Goal: Navigation & Orientation: Find specific page/section

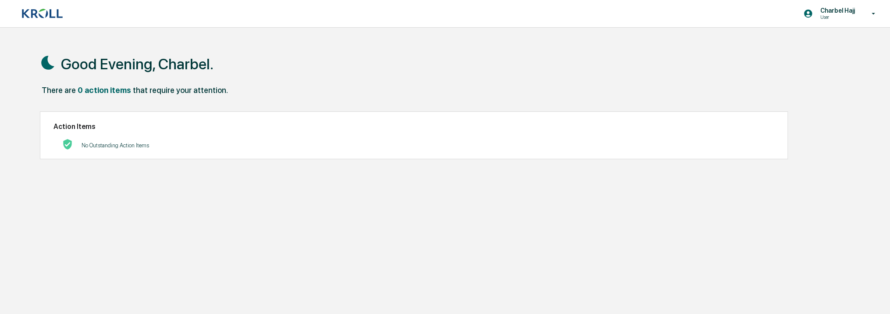
click at [872, 16] on icon at bounding box center [873, 14] width 15 height 8
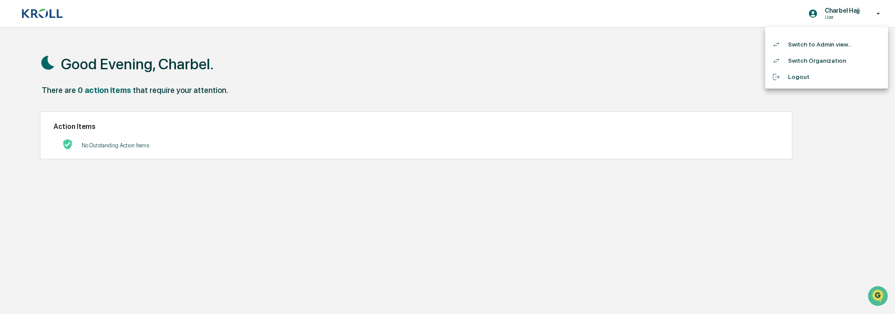
click at [825, 46] on li "Switch to Admin view..." at bounding box center [826, 44] width 123 height 16
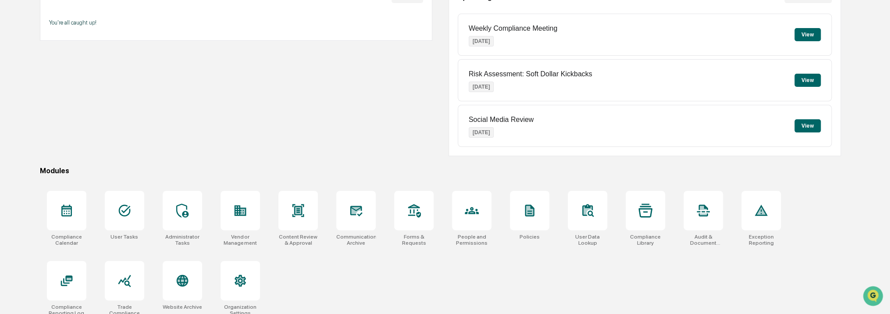
scroll to position [110, 0]
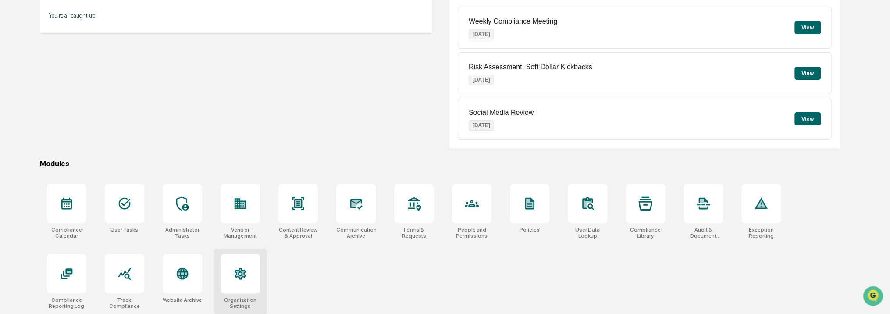
click at [223, 276] on div at bounding box center [240, 273] width 39 height 39
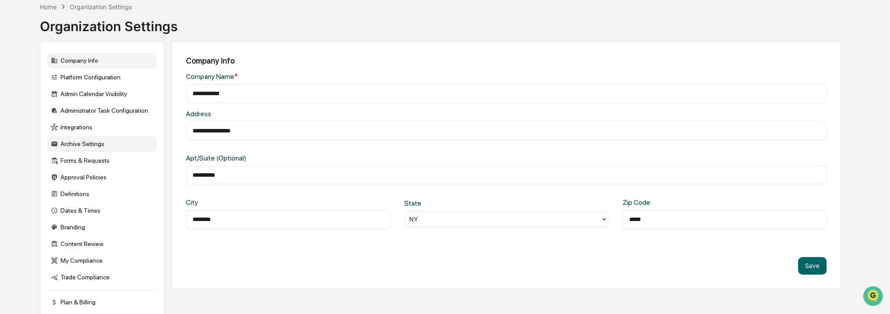
scroll to position [73, 0]
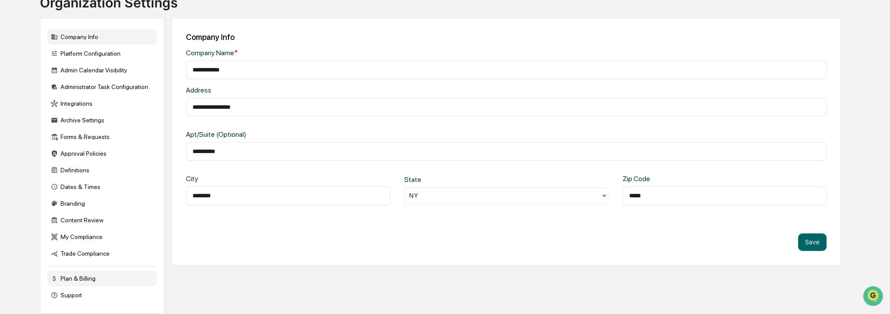
click at [110, 279] on div "Plan & Billing" at bounding box center [102, 279] width 110 height 16
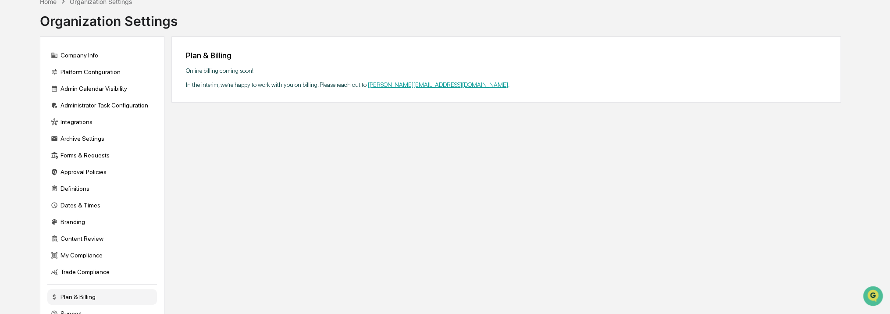
scroll to position [29, 0]
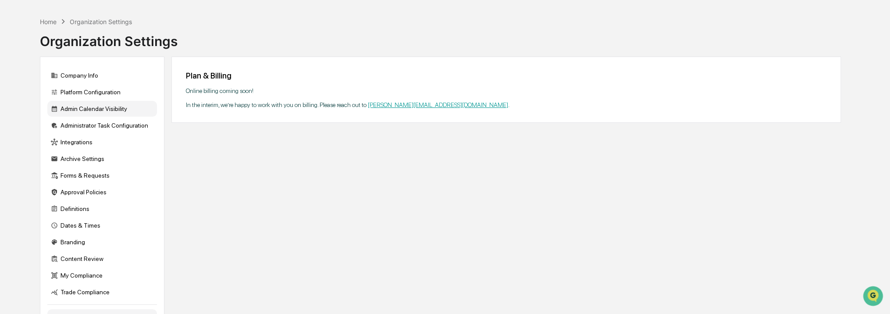
click at [101, 112] on div "Admin Calendar Visibility" at bounding box center [102, 109] width 110 height 16
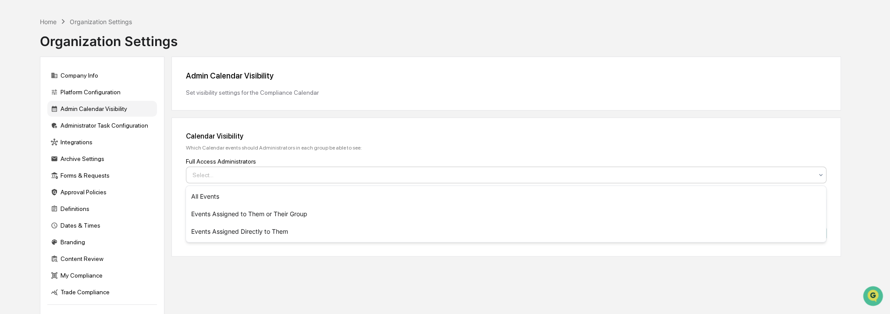
click at [209, 177] on div at bounding box center [503, 175] width 621 height 9
click at [214, 164] on div "Full Access Administrators" at bounding box center [506, 161] width 641 height 7
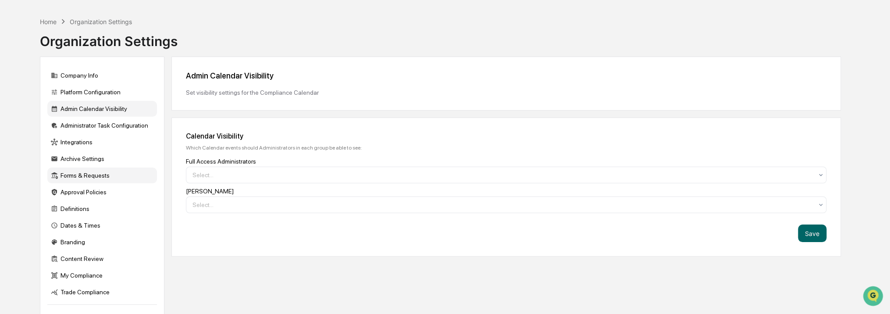
click at [107, 179] on div "Forms & Requests" at bounding box center [102, 176] width 110 height 16
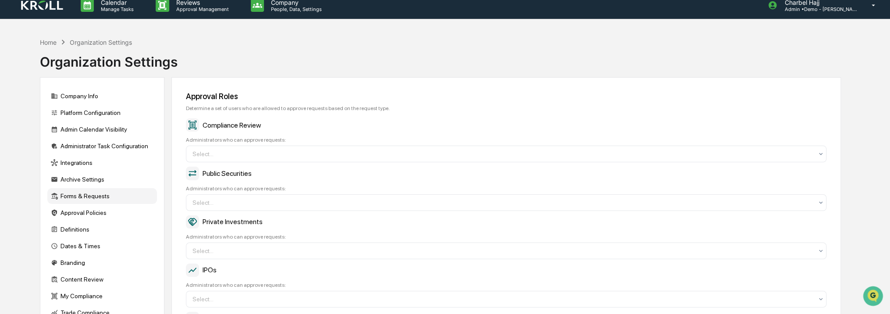
scroll to position [0, 0]
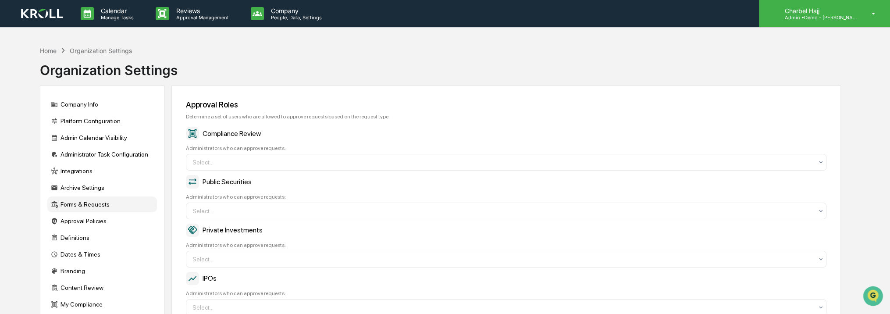
click at [866, 15] on icon at bounding box center [873, 14] width 15 height 8
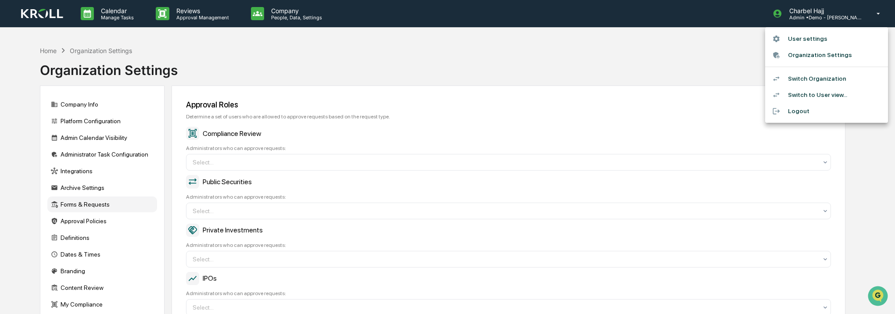
click at [846, 42] on li "User settings" at bounding box center [826, 39] width 123 height 16
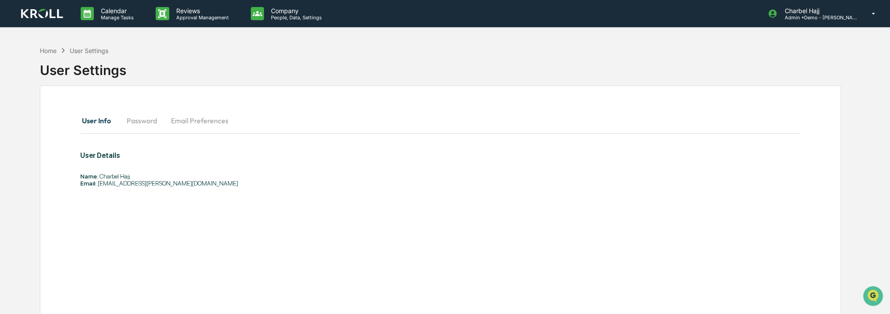
click at [141, 122] on button "Password" at bounding box center [142, 120] width 44 height 21
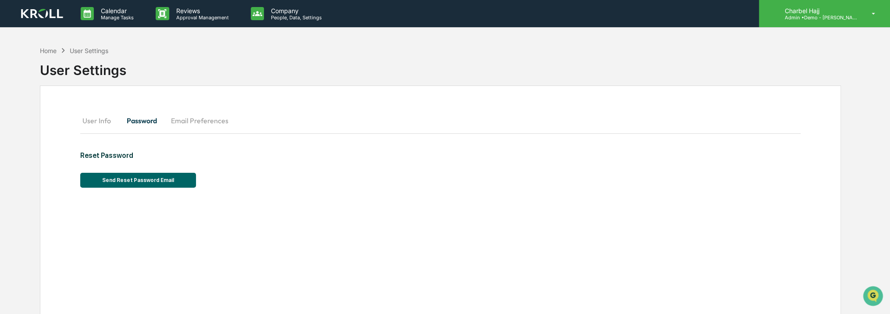
click at [869, 11] on icon at bounding box center [873, 14] width 15 height 8
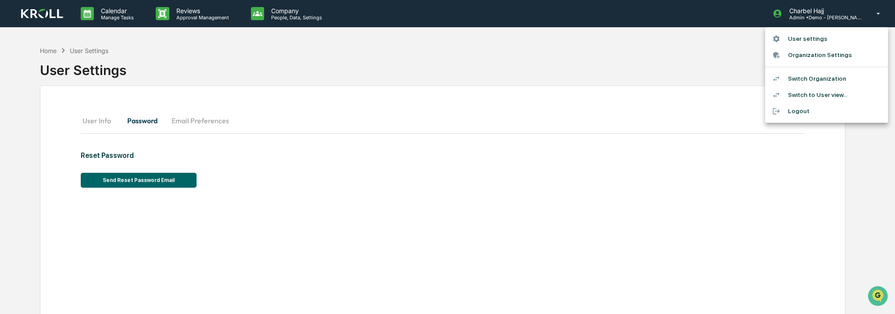
click at [833, 57] on li "Organization Settings" at bounding box center [826, 55] width 123 height 16
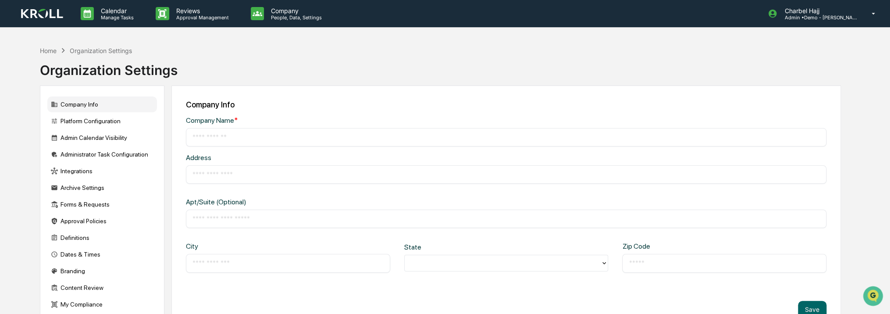
type input "**********"
type input "********"
type input "*****"
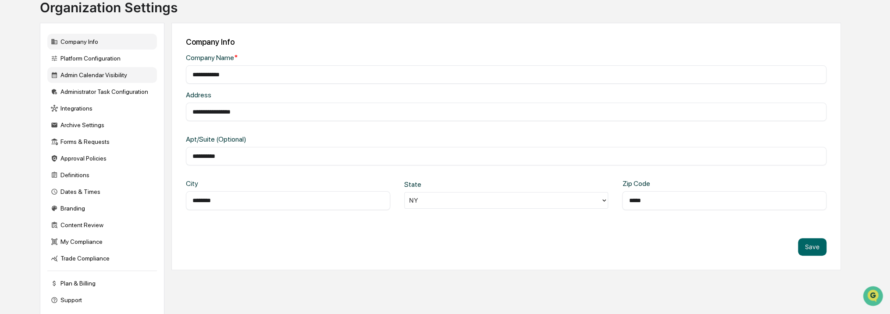
scroll to position [73, 0]
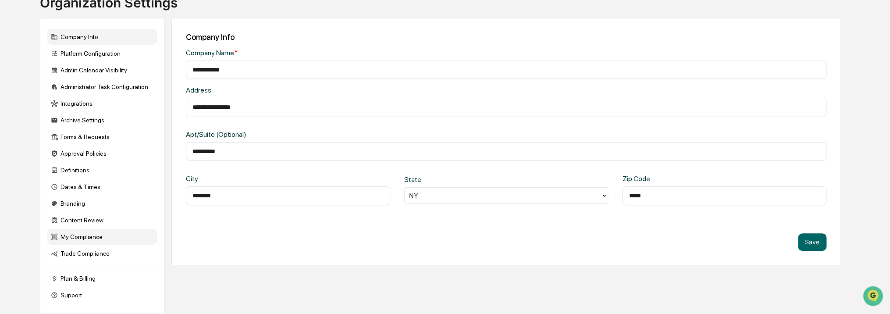
click at [101, 240] on div "My Compliance" at bounding box center [102, 237] width 110 height 16
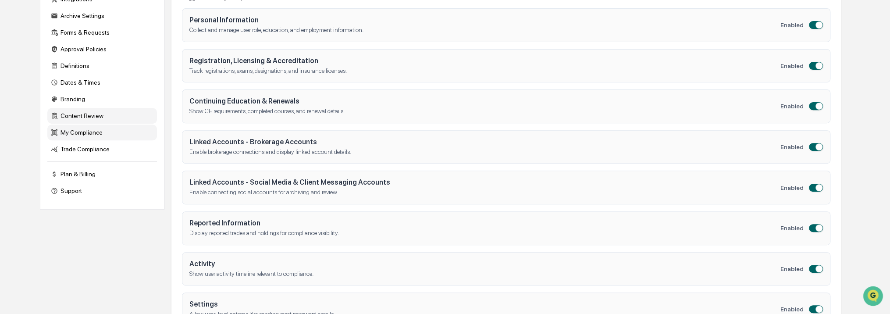
scroll to position [157, 0]
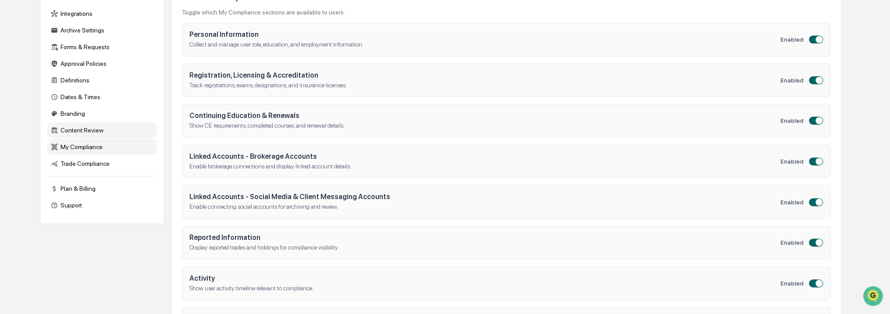
click at [114, 136] on div "Content Review" at bounding box center [102, 130] width 110 height 16
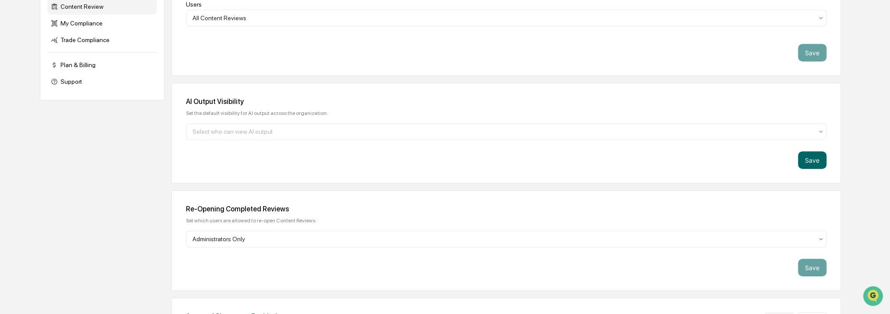
scroll to position [289, 0]
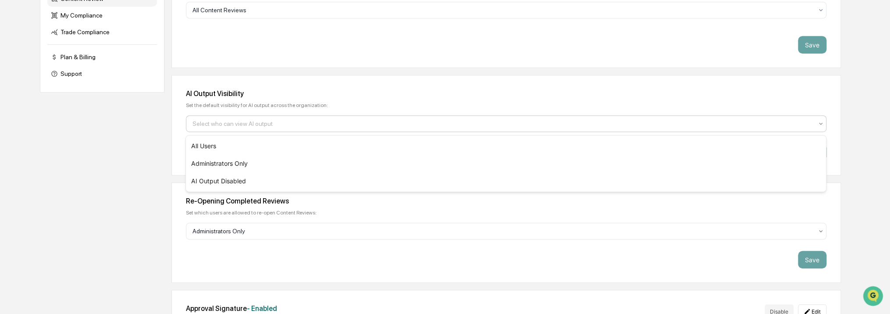
click at [244, 125] on div at bounding box center [503, 123] width 621 height 9
click at [166, 147] on div "Company Info Platform Configuration Admin Calendar Visibility Administrator Tas…" at bounding box center [440, 112] width 801 height 633
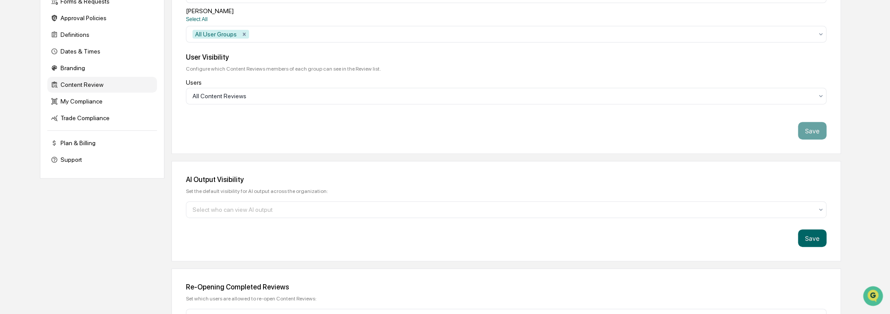
scroll to position [146, 0]
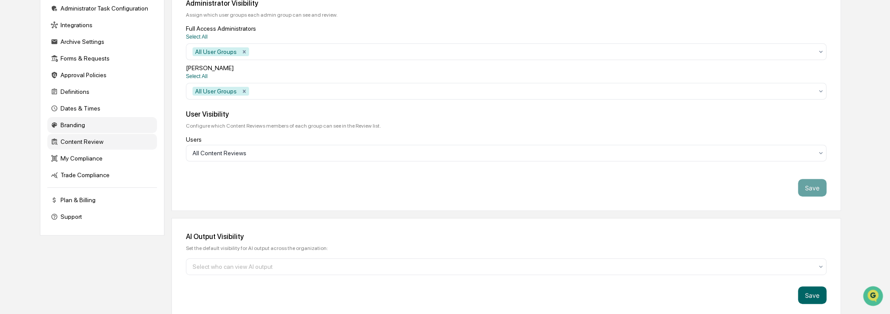
click at [105, 129] on div "Branding" at bounding box center [102, 125] width 110 height 16
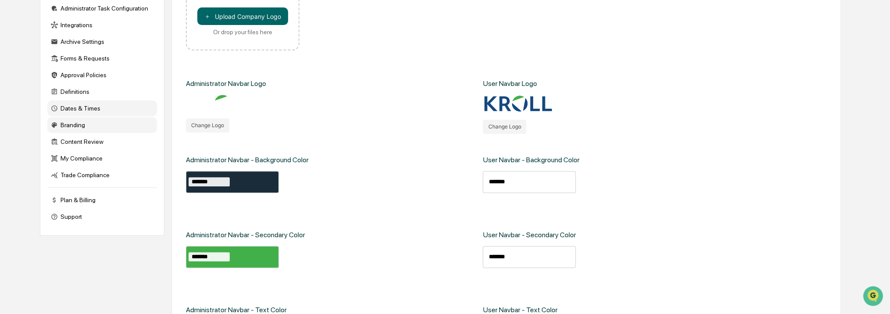
click at [107, 116] on div "Dates & Times" at bounding box center [102, 108] width 110 height 16
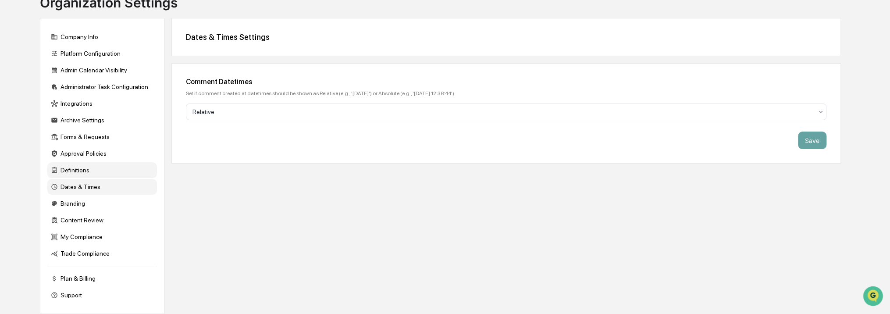
click at [99, 162] on div "Definitions" at bounding box center [102, 170] width 110 height 16
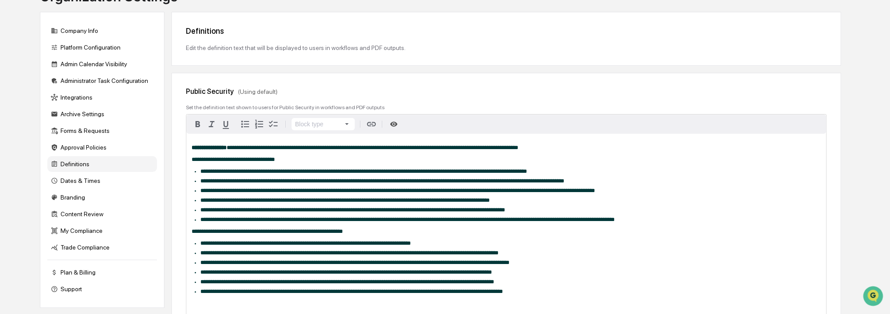
scroll to position [58, 0]
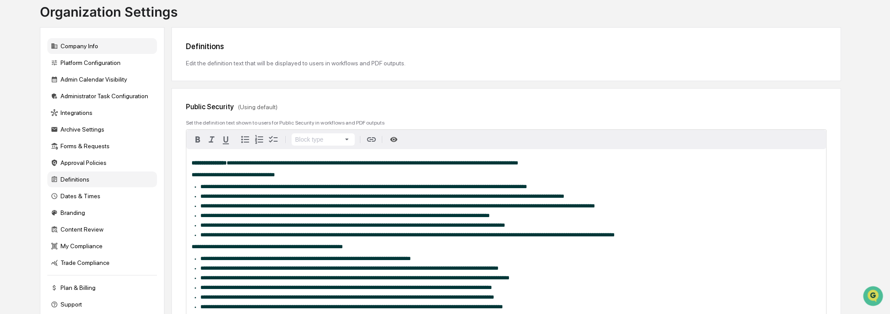
click at [101, 49] on div "Company Info" at bounding box center [102, 46] width 110 height 16
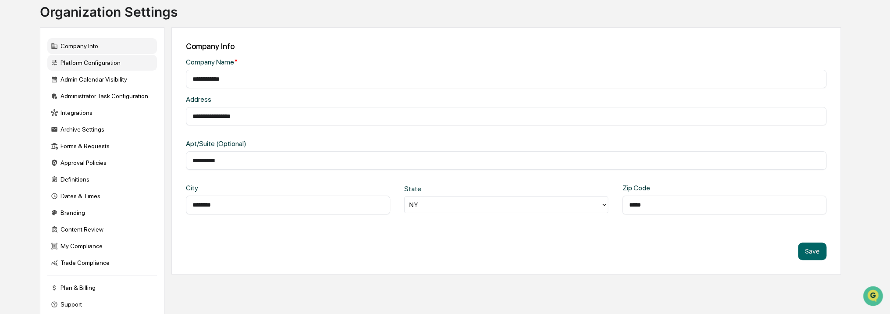
click at [101, 66] on div "Platform Configuration" at bounding box center [102, 63] width 110 height 16
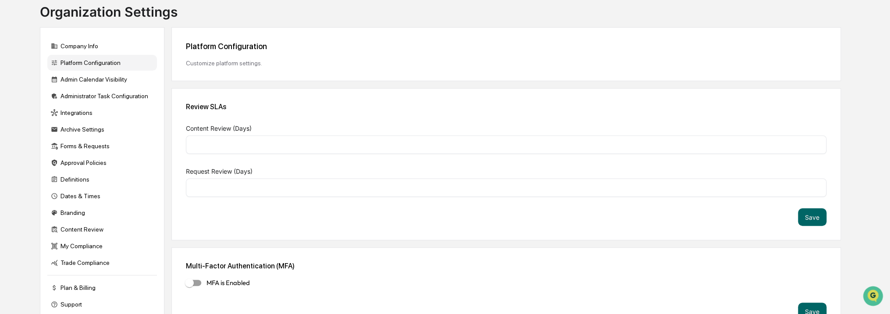
type input "*"
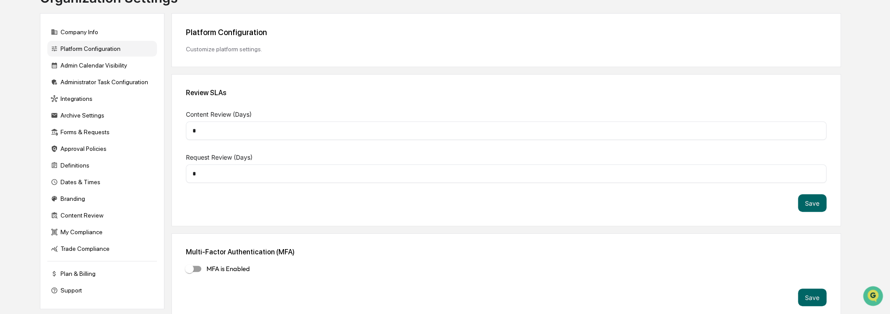
scroll to position [79, 0]
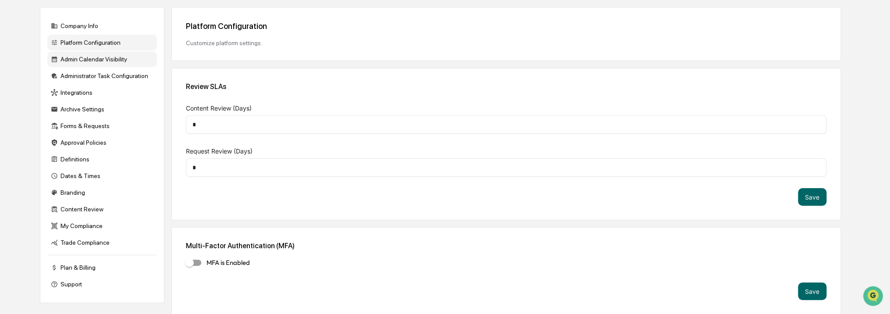
click at [121, 65] on div "Admin Calendar Visibility" at bounding box center [102, 59] width 110 height 16
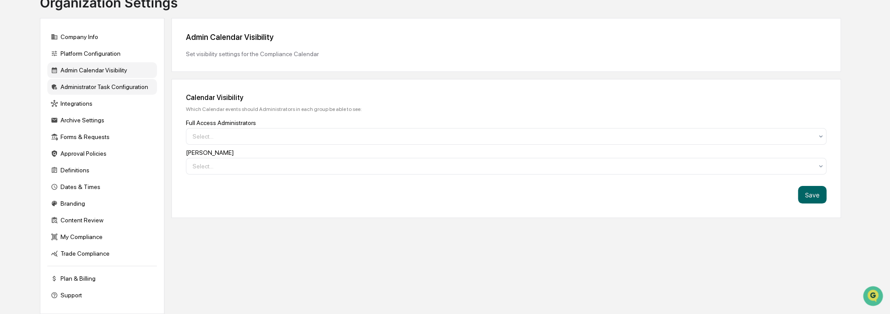
click at [128, 86] on div "Administrator Task Configuration" at bounding box center [102, 87] width 110 height 16
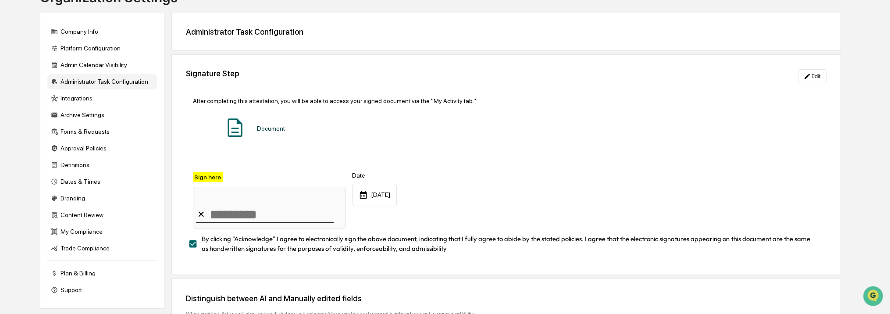
scroll to position [79, 0]
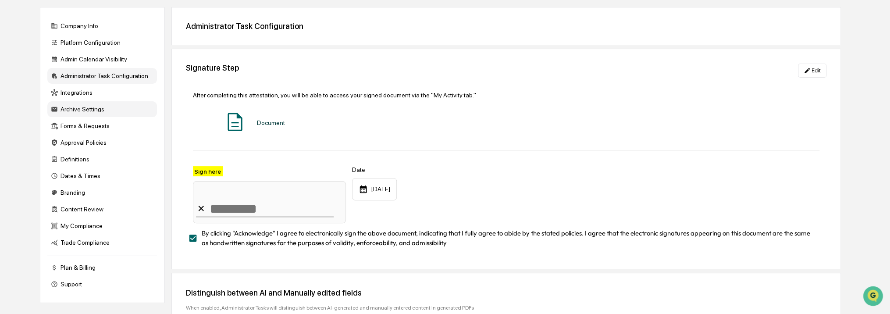
click at [119, 105] on div "Archive Settings" at bounding box center [102, 109] width 110 height 16
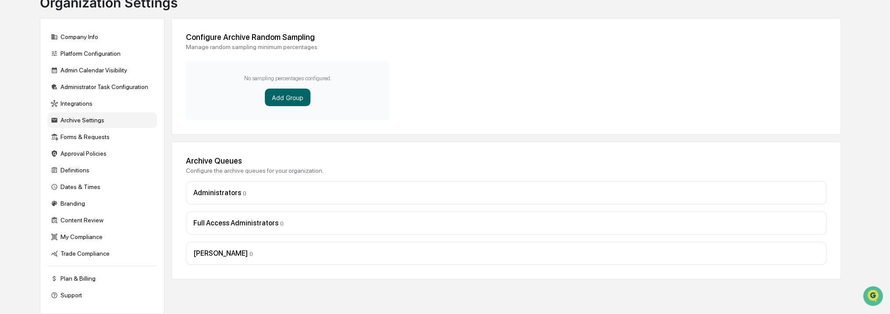
scroll to position [73, 0]
click at [116, 132] on div "Forms & Requests" at bounding box center [102, 137] width 110 height 16
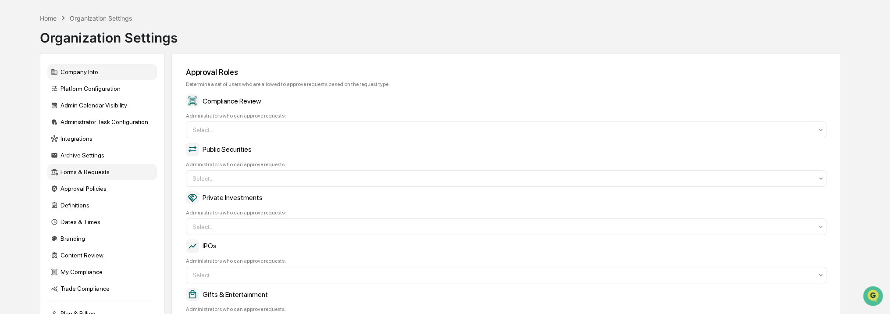
scroll to position [0, 0]
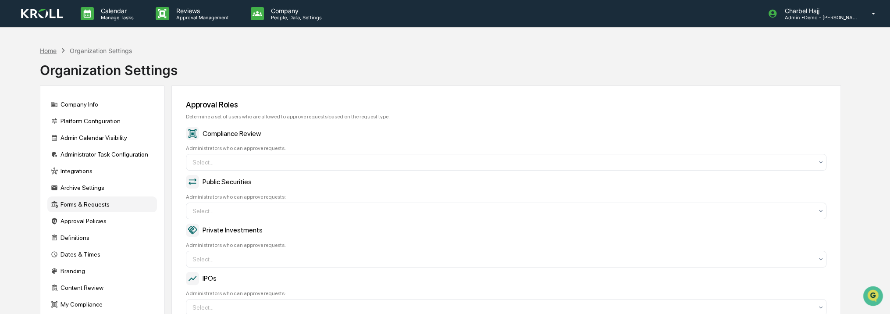
click at [51, 52] on div "Home" at bounding box center [48, 50] width 17 height 7
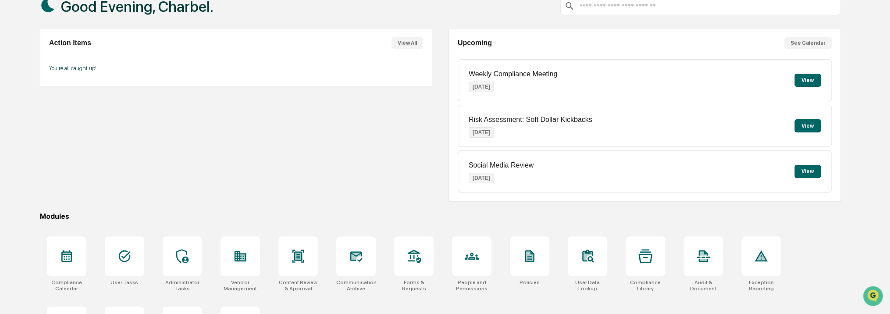
scroll to position [110, 0]
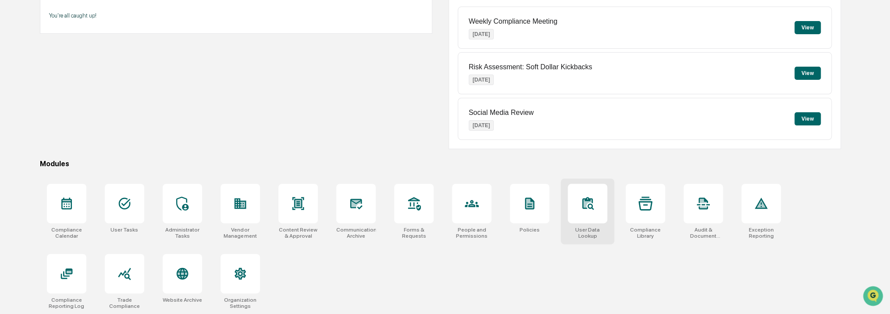
click at [589, 213] on div at bounding box center [587, 203] width 39 height 39
click at [489, 207] on div at bounding box center [471, 203] width 39 height 39
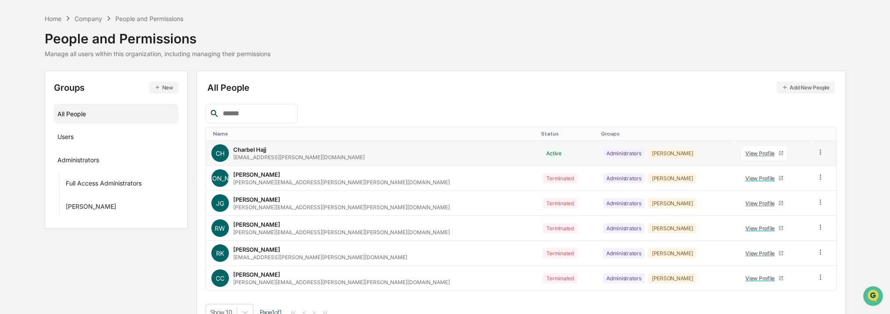
scroll to position [43, 0]
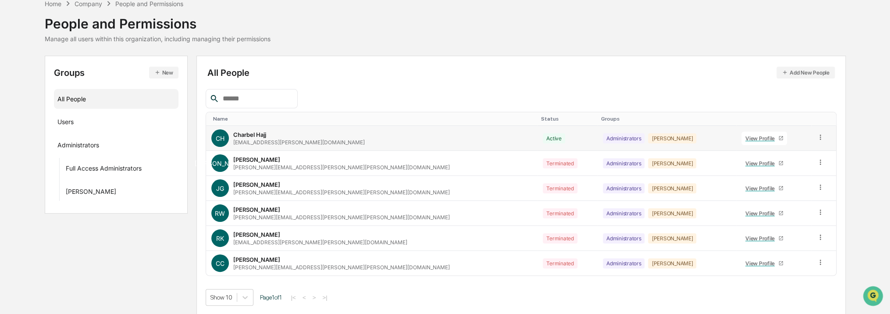
click at [817, 135] on icon at bounding box center [821, 137] width 8 height 8
click at [792, 154] on div "Groups & Permissions" at bounding box center [781, 151] width 73 height 11
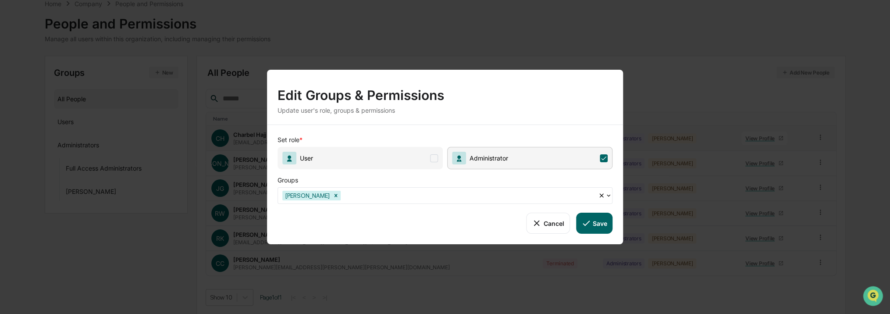
click at [349, 163] on span "User" at bounding box center [360, 158] width 165 height 22
click at [605, 225] on button "Save" at bounding box center [594, 223] width 36 height 21
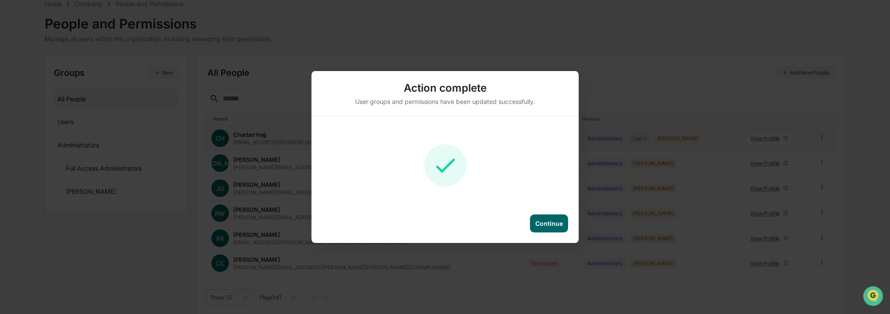
click at [556, 225] on div "Continue" at bounding box center [550, 223] width 28 height 7
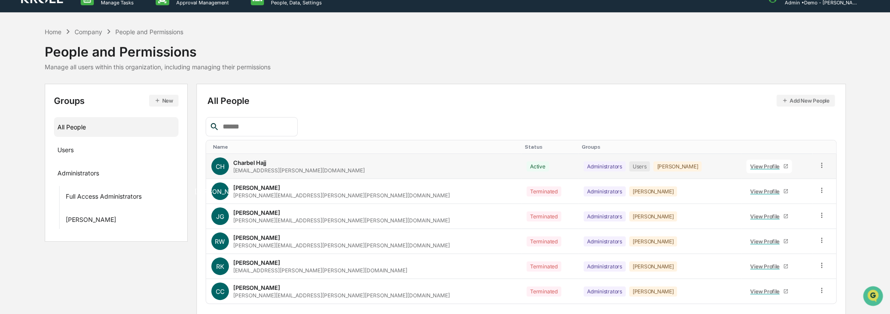
scroll to position [0, 0]
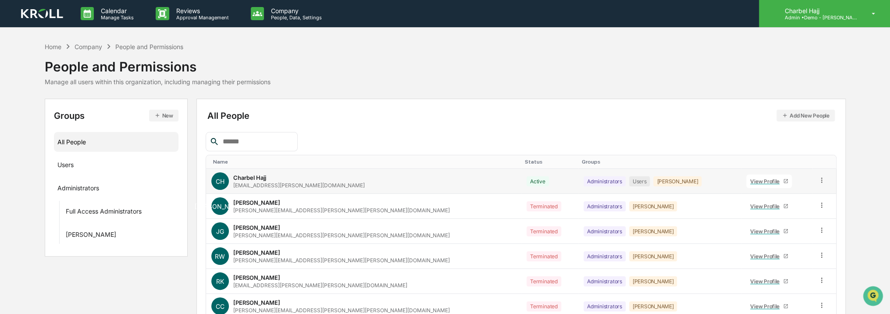
click at [836, 19] on p "Admin • Demo - Kroll" at bounding box center [819, 17] width 82 height 6
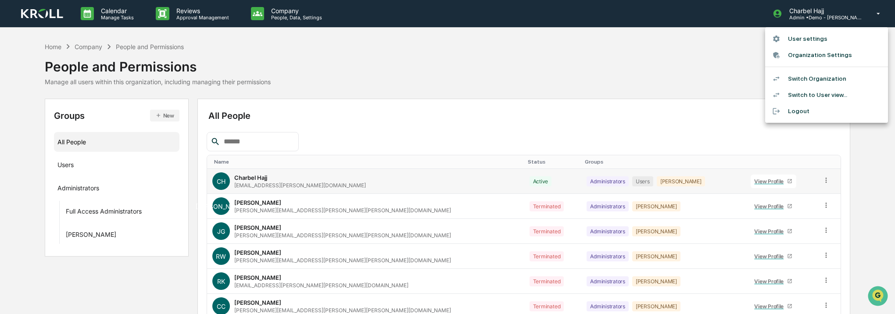
click at [839, 91] on li "Switch to User view..." at bounding box center [826, 95] width 123 height 16
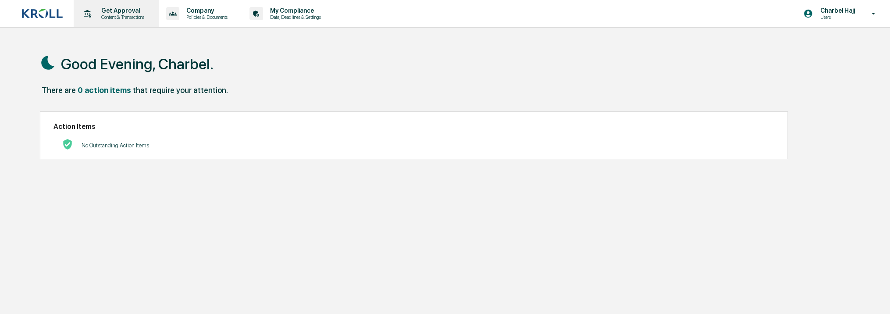
click at [115, 14] on p "Content & Transactions" at bounding box center [121, 17] width 54 height 6
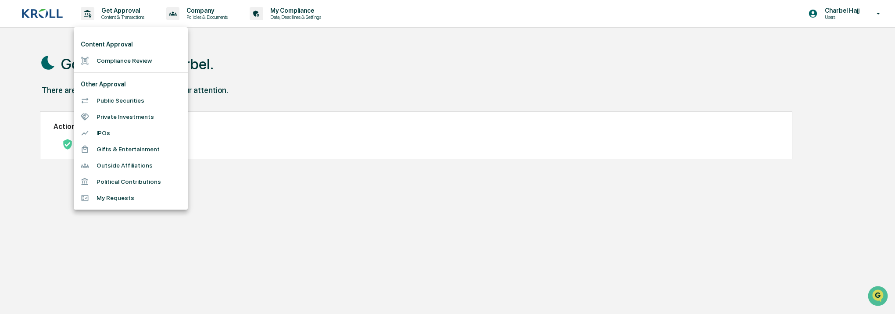
click at [208, 14] on div at bounding box center [447, 157] width 895 height 314
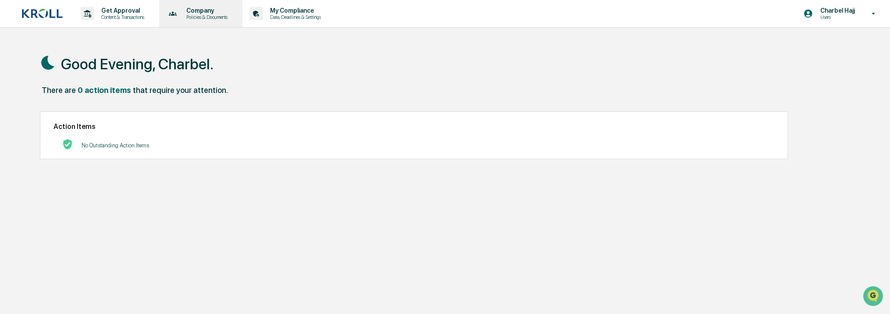
click at [221, 16] on p "Policies & Documents" at bounding box center [205, 17] width 53 height 6
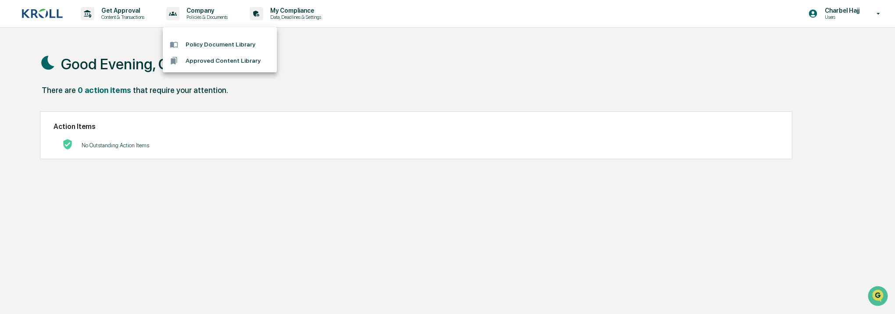
click at [222, 63] on li "Approved Content Library" at bounding box center [220, 61] width 114 height 16
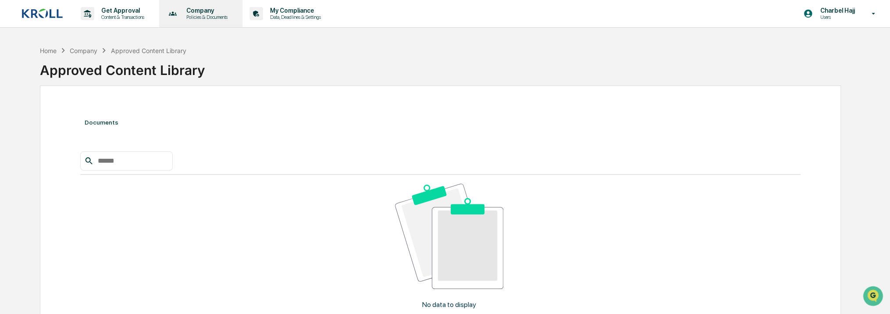
click at [208, 13] on p "Company" at bounding box center [205, 10] width 53 height 7
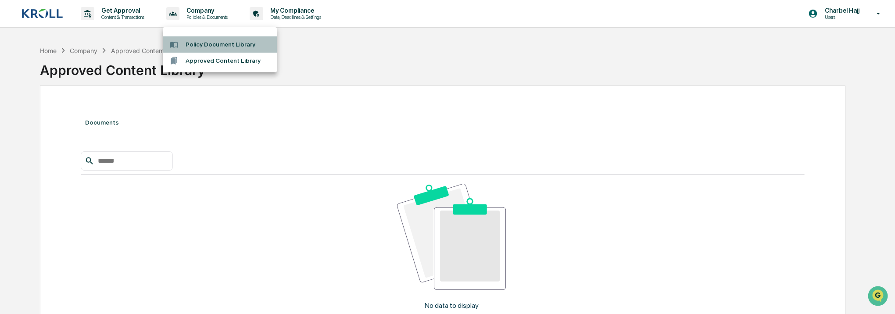
click at [214, 40] on li "Policy Document Library" at bounding box center [220, 44] width 114 height 16
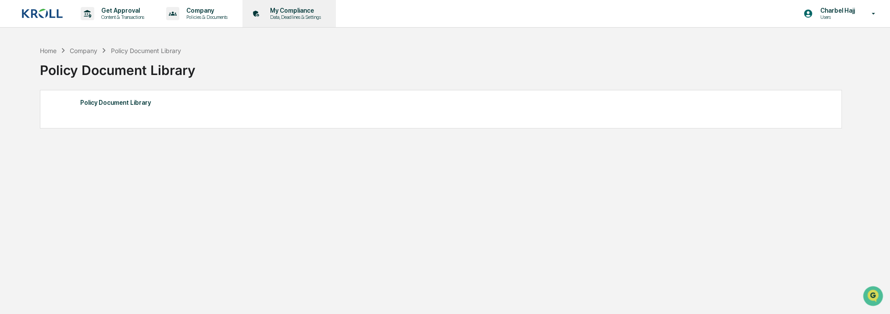
click at [304, 13] on p "My Compliance" at bounding box center [294, 10] width 62 height 7
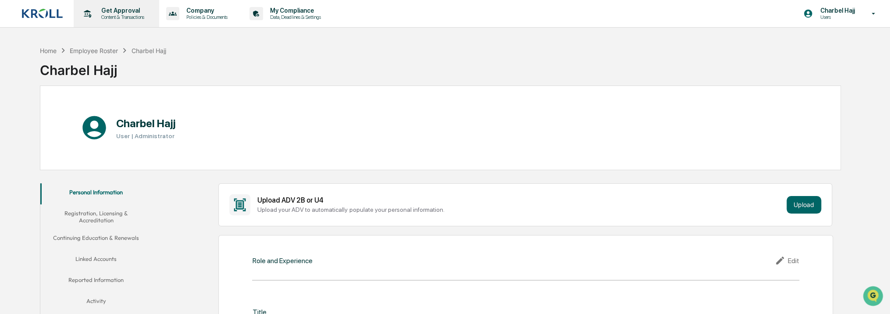
click at [119, 20] on p "Content & Transactions" at bounding box center [121, 17] width 54 height 6
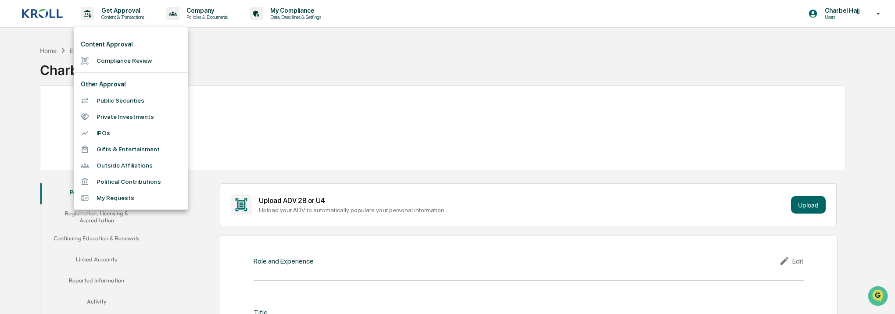
drag, startPoint x: 300, startPoint y: 76, endPoint x: 287, endPoint y: 83, distance: 14.5
click at [296, 83] on div at bounding box center [447, 157] width 895 height 314
